Goal: Task Accomplishment & Management: Complete application form

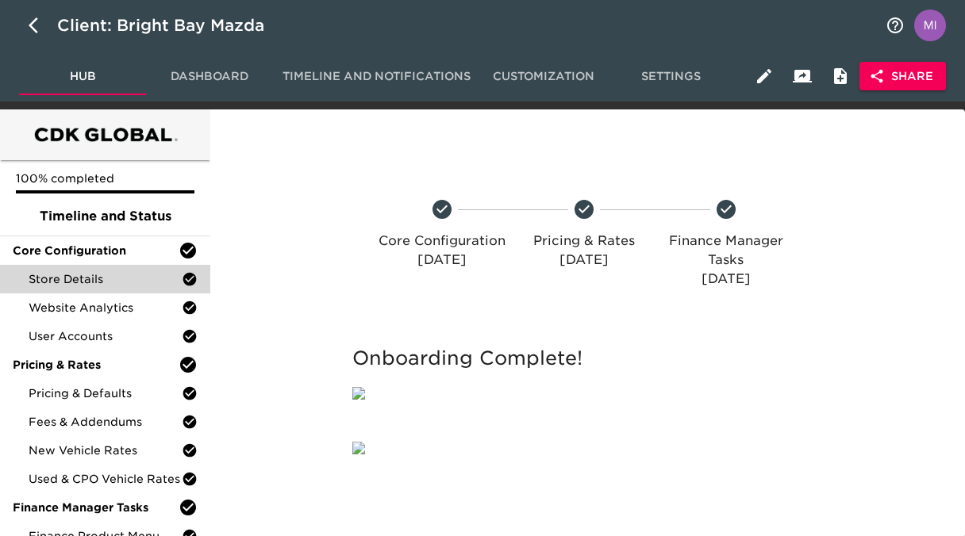
click at [86, 273] on span "Store Details" at bounding box center [105, 279] width 153 height 16
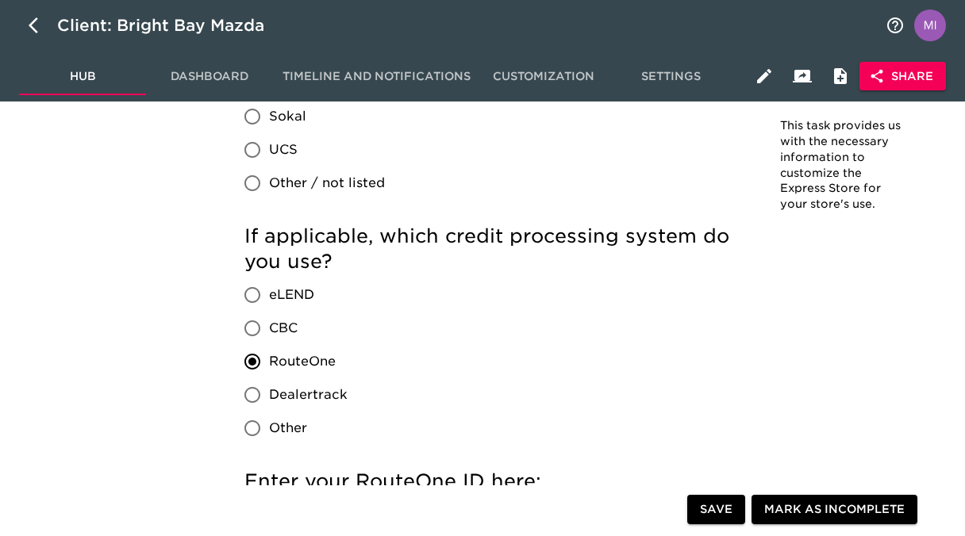
scroll to position [1707, 0]
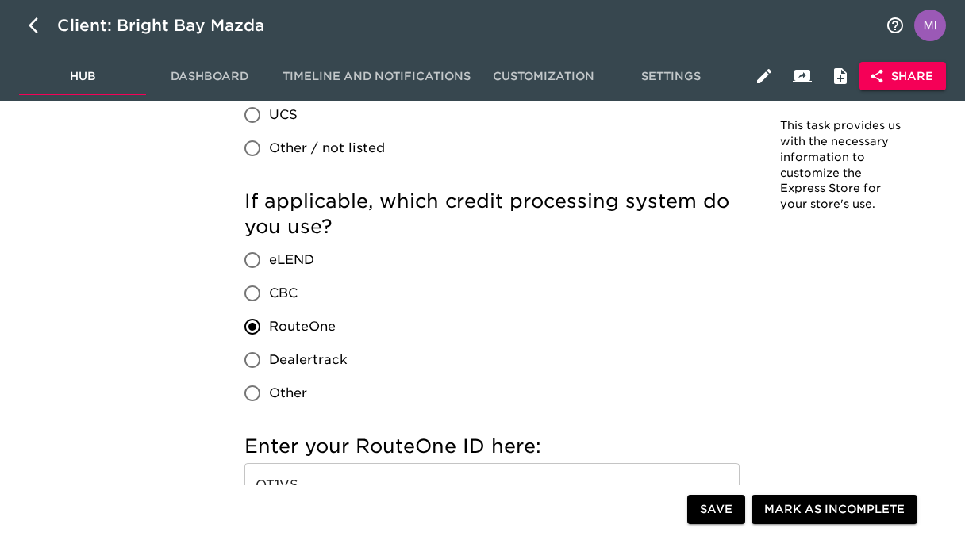
click at [213, 323] on div "Store Details - Complete! Note: This task provides us with the necessary inform…" at bounding box center [584, 530] width 742 height 4209
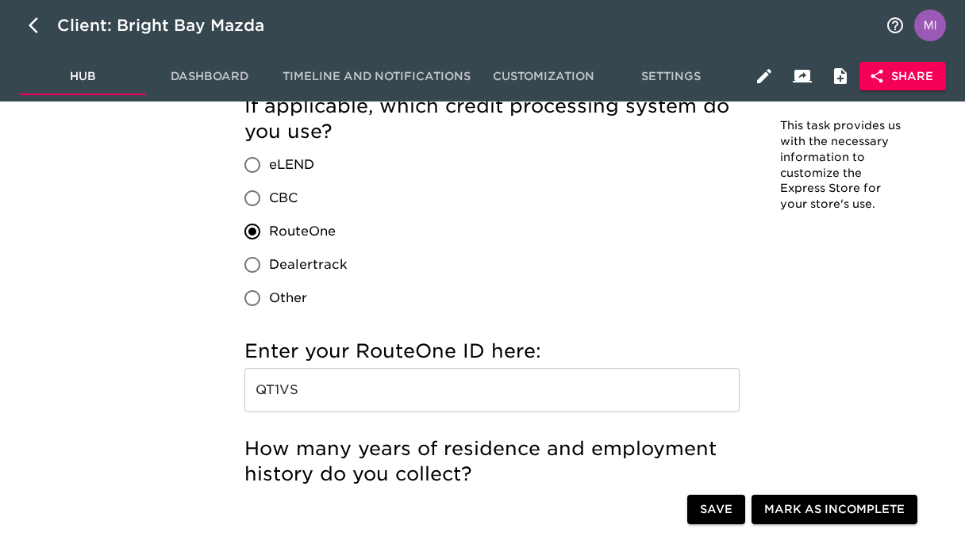
scroll to position [1836, 0]
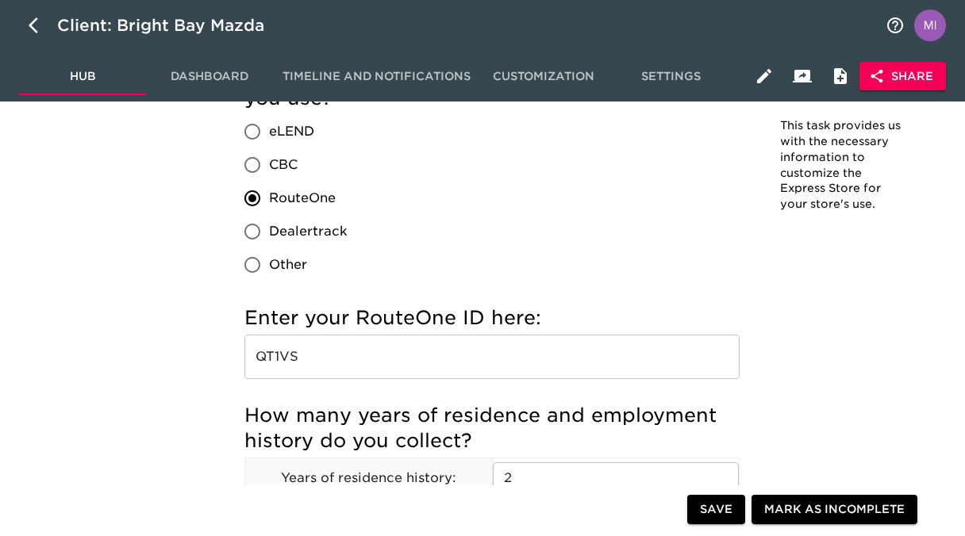
click at [309, 367] on input "QT1VS" at bounding box center [491, 357] width 495 height 44
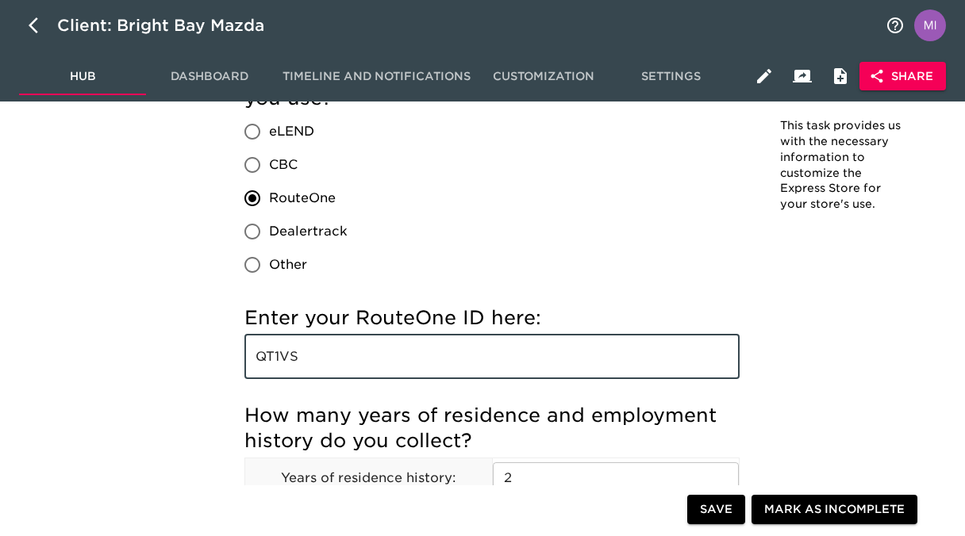
click at [309, 367] on input "QT1VS" at bounding box center [491, 357] width 495 height 44
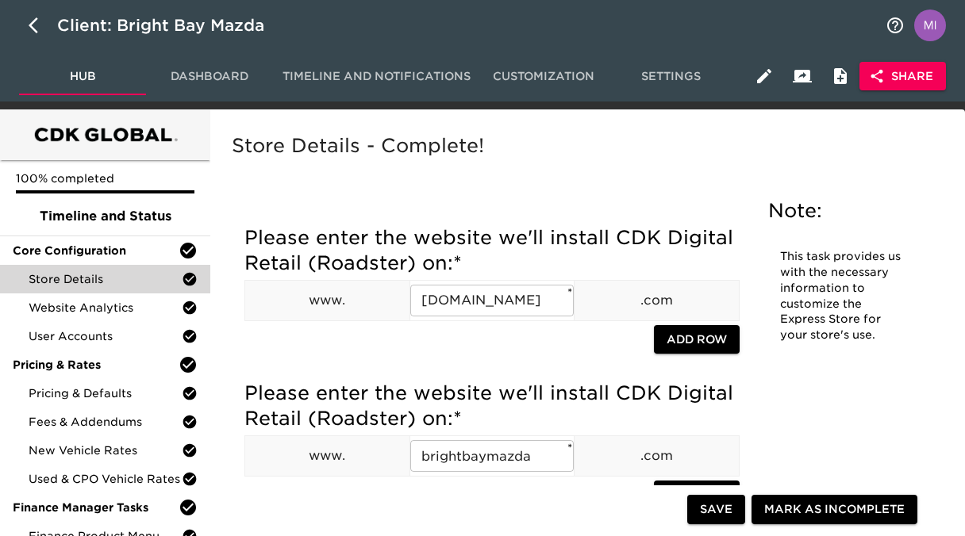
scroll to position [117, 0]
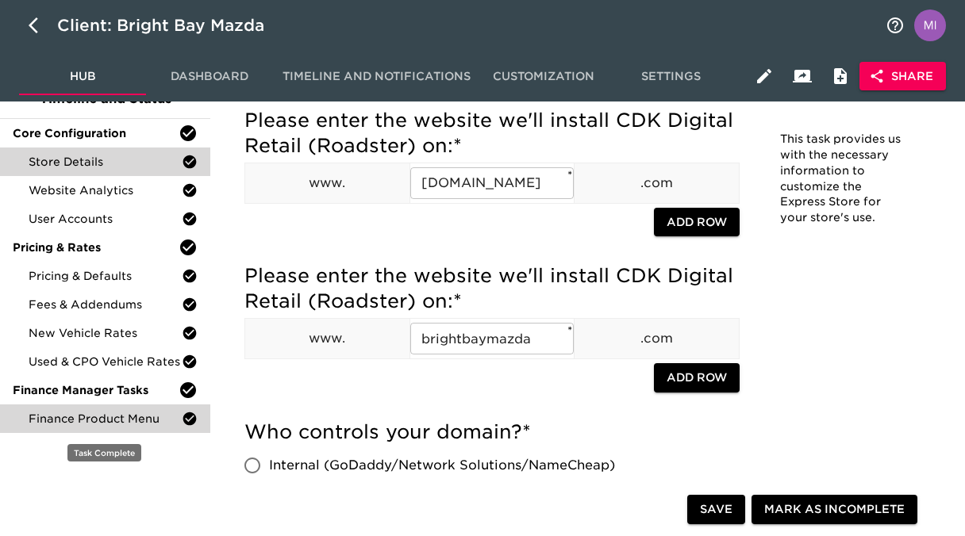
click at [112, 410] on div "Finance Product Menu" at bounding box center [105, 419] width 210 height 29
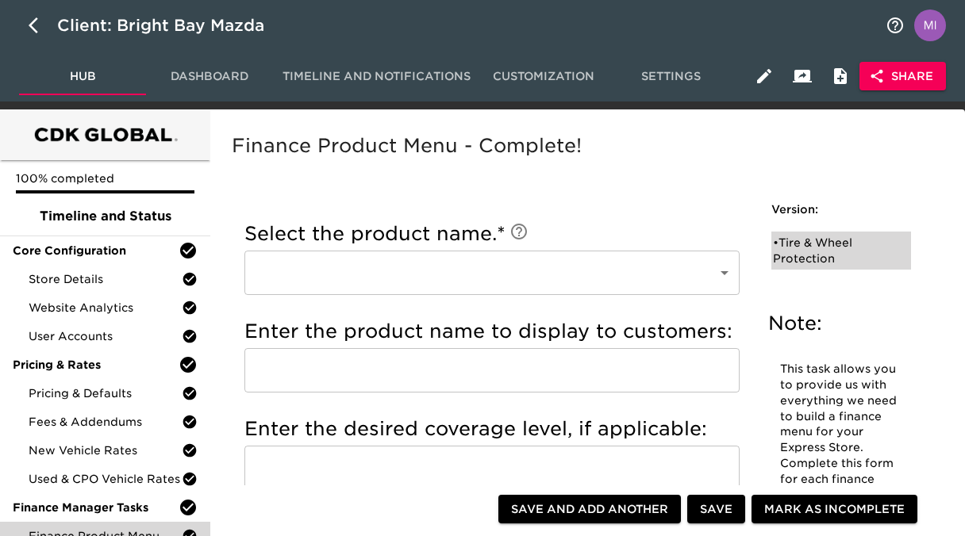
click at [794, 249] on div "• Tire & Wheel Protection" at bounding box center [830, 251] width 114 height 32
type input "Tire & Wheel Protection"
type input "Smart Auto Care"
radio input "true"
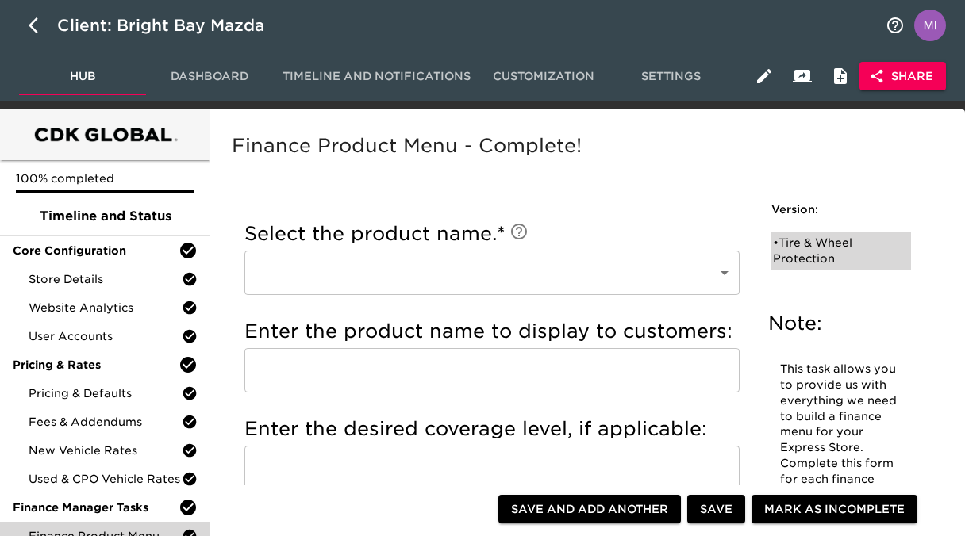
radio input "true"
type input "$899"
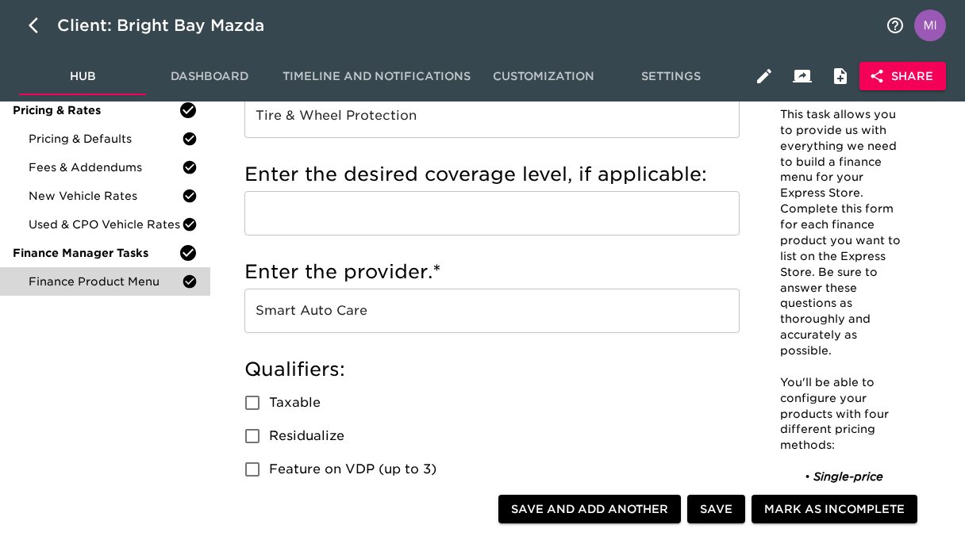
scroll to position [270, 0]
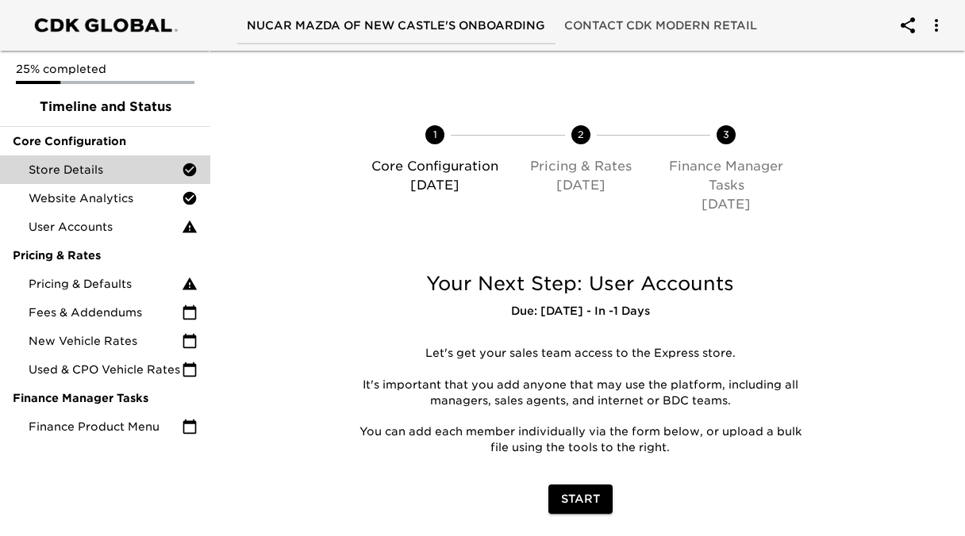
click at [133, 171] on span "Store Details" at bounding box center [105, 170] width 153 height 16
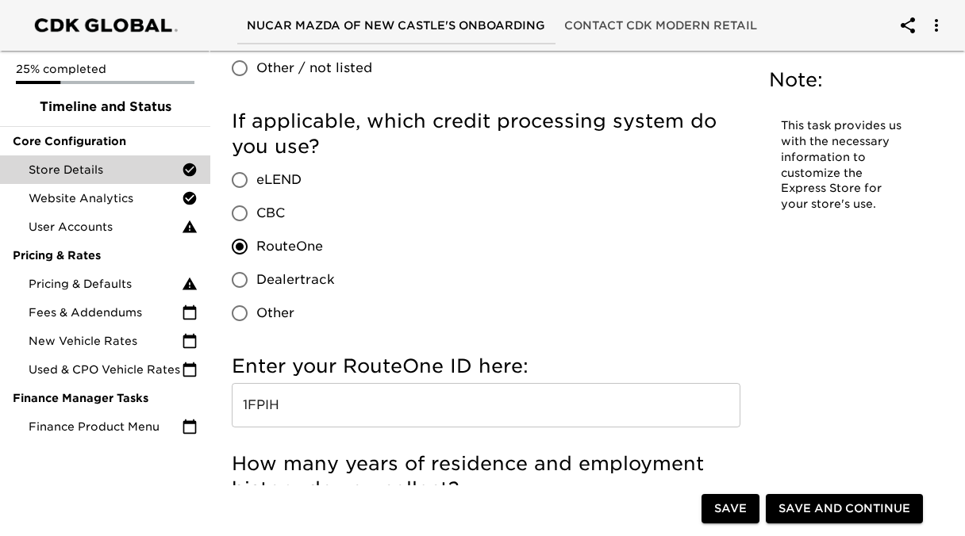
scroll to position [1724, 0]
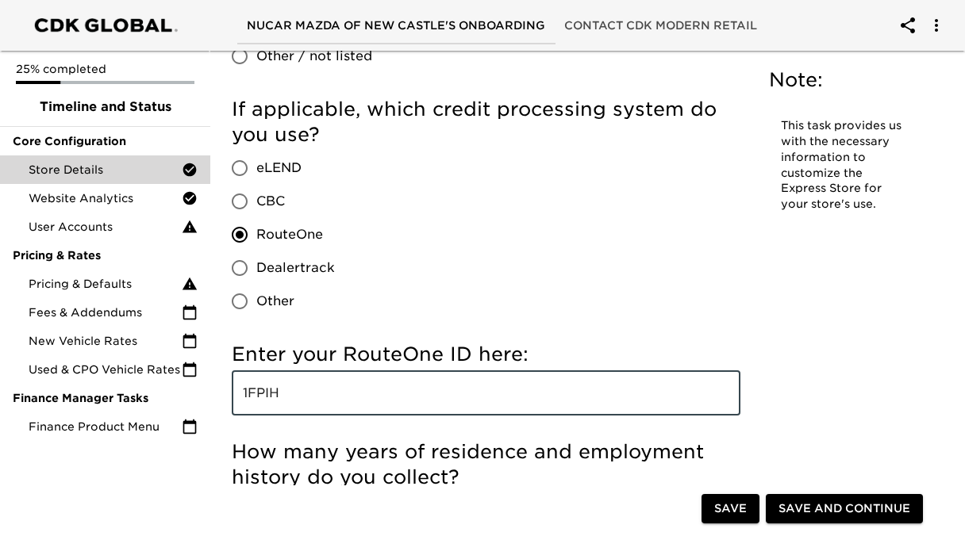
click at [305, 398] on input "1FPIH" at bounding box center [486, 393] width 508 height 44
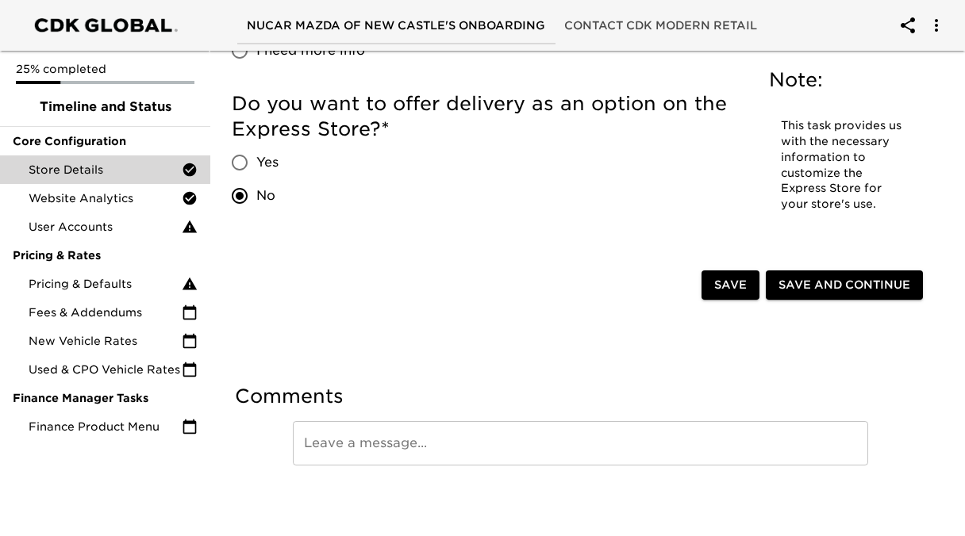
scroll to position [3903, 0]
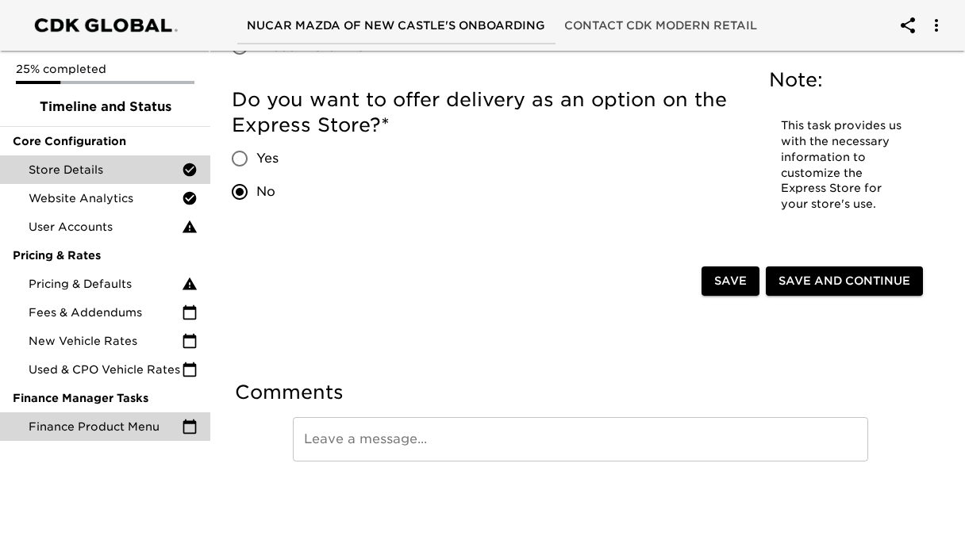
click at [154, 413] on div "Finance Product Menu" at bounding box center [105, 426] width 210 height 29
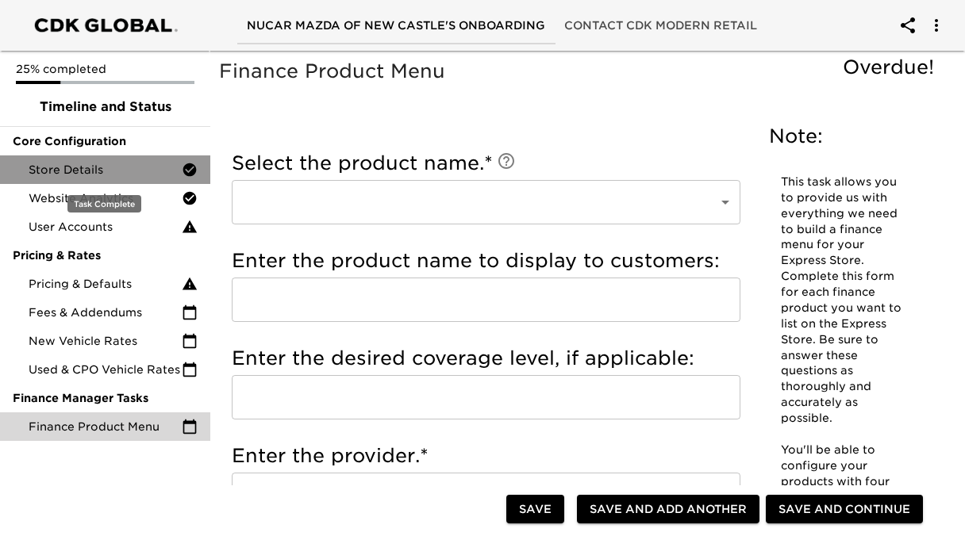
click at [110, 167] on span "Store Details" at bounding box center [105, 170] width 153 height 16
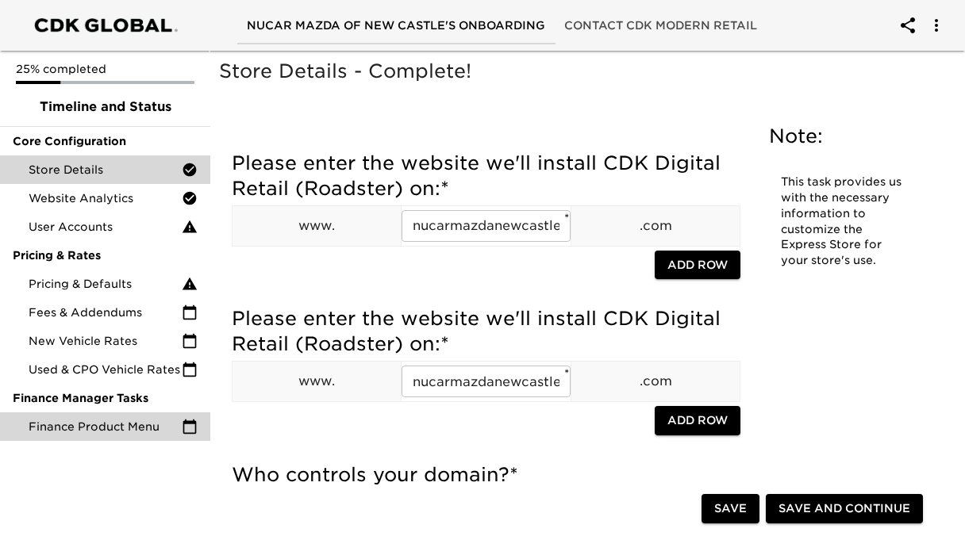
click at [150, 423] on span "Finance Product Menu" at bounding box center [105, 427] width 153 height 16
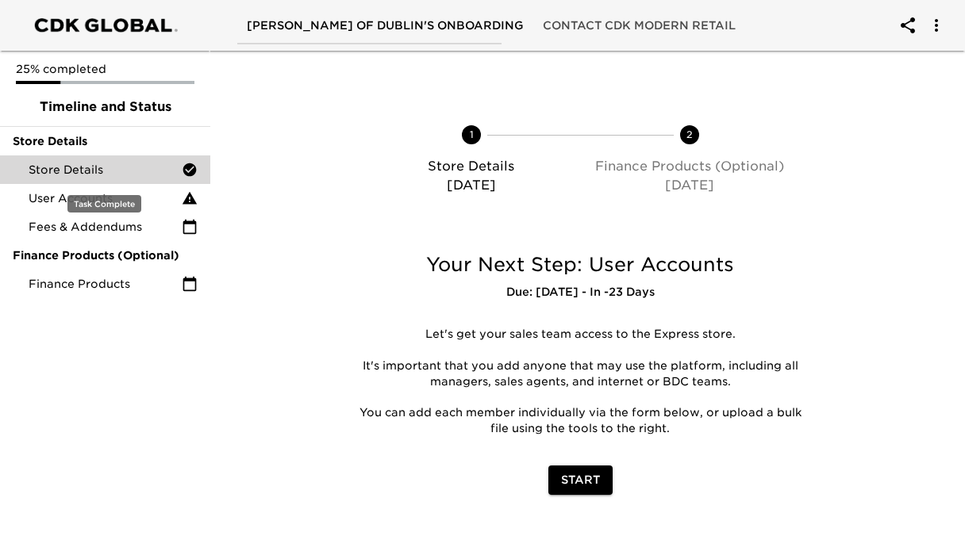
click at [90, 168] on span "Store Details" at bounding box center [105, 170] width 153 height 16
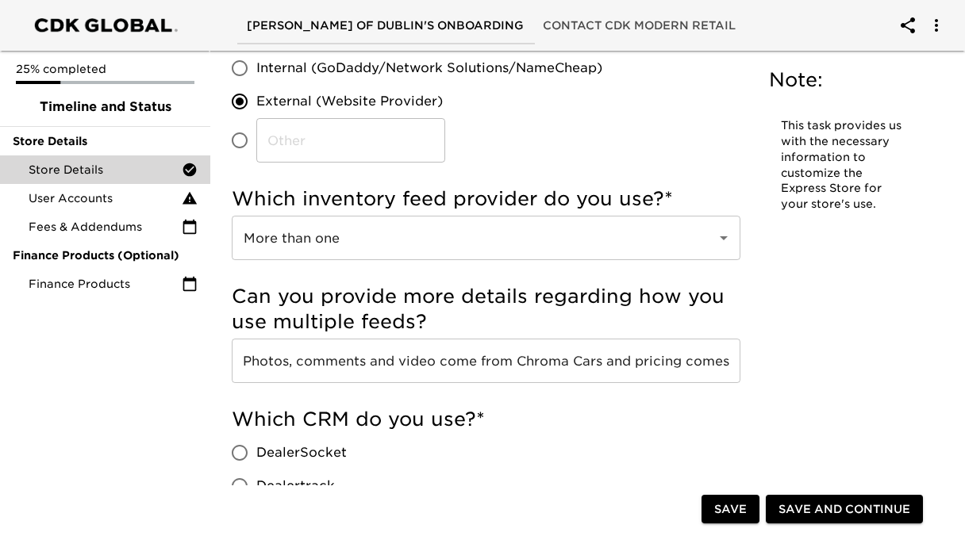
scroll to position [283, 0]
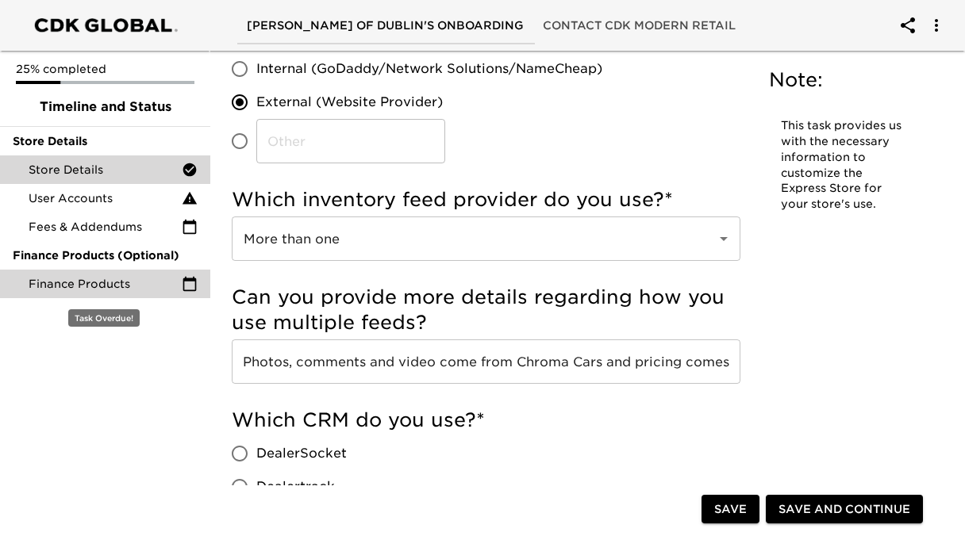
click at [140, 288] on span "Finance Products" at bounding box center [105, 284] width 153 height 16
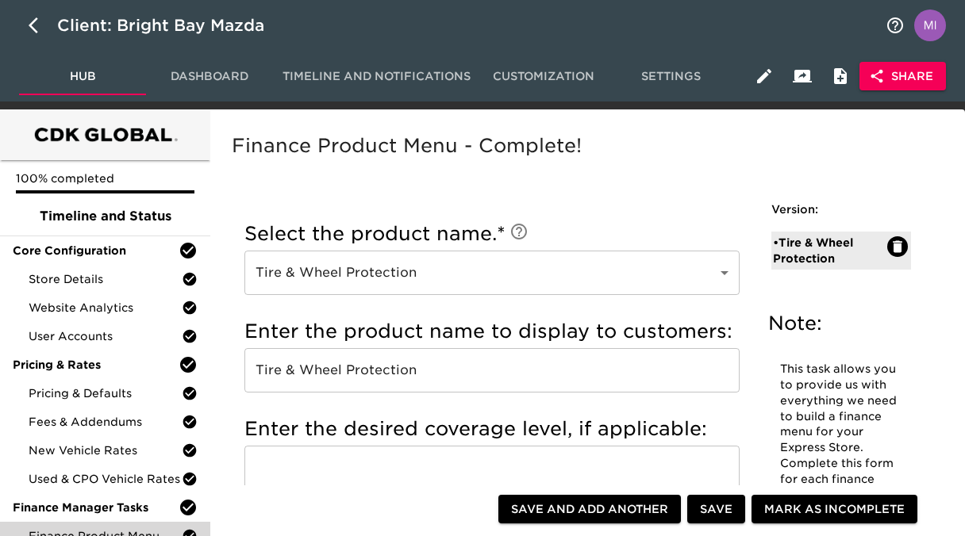
scroll to position [270, 0]
